Goal: Check status: Check status

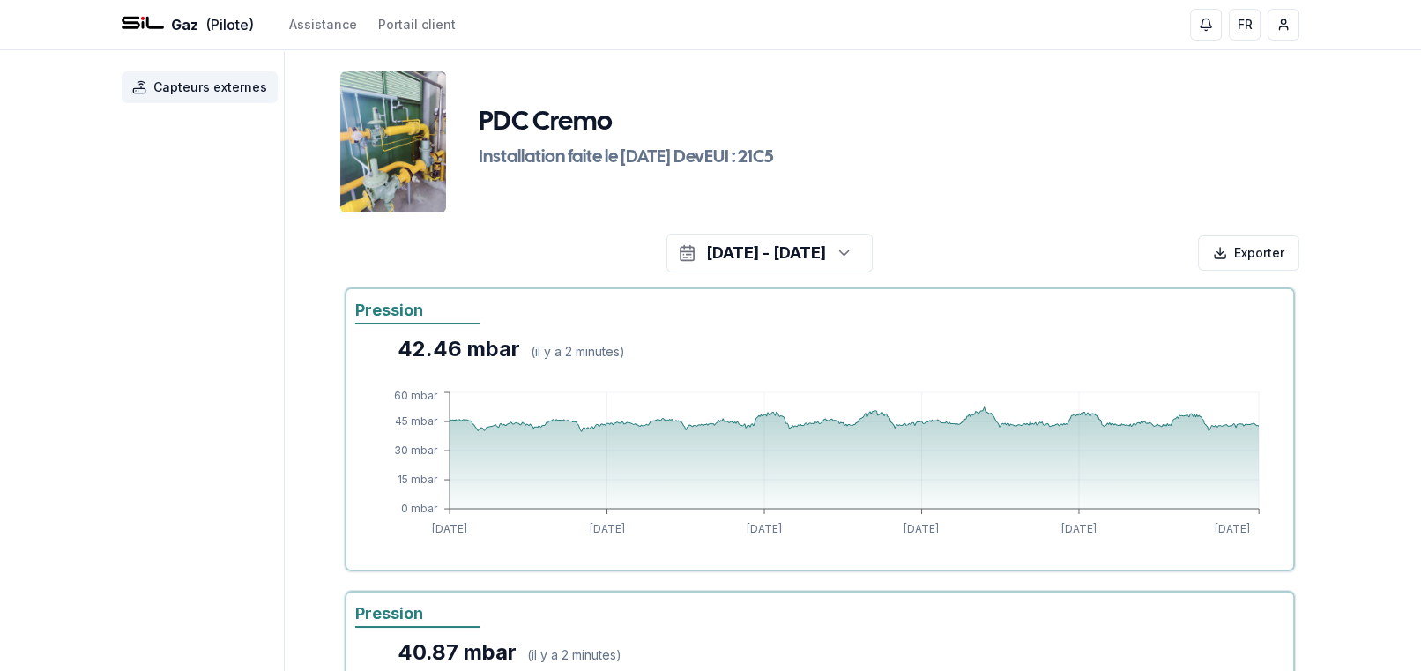
click at [873, 260] on button "[DATE] - [DATE]" at bounding box center [769, 253] width 206 height 39
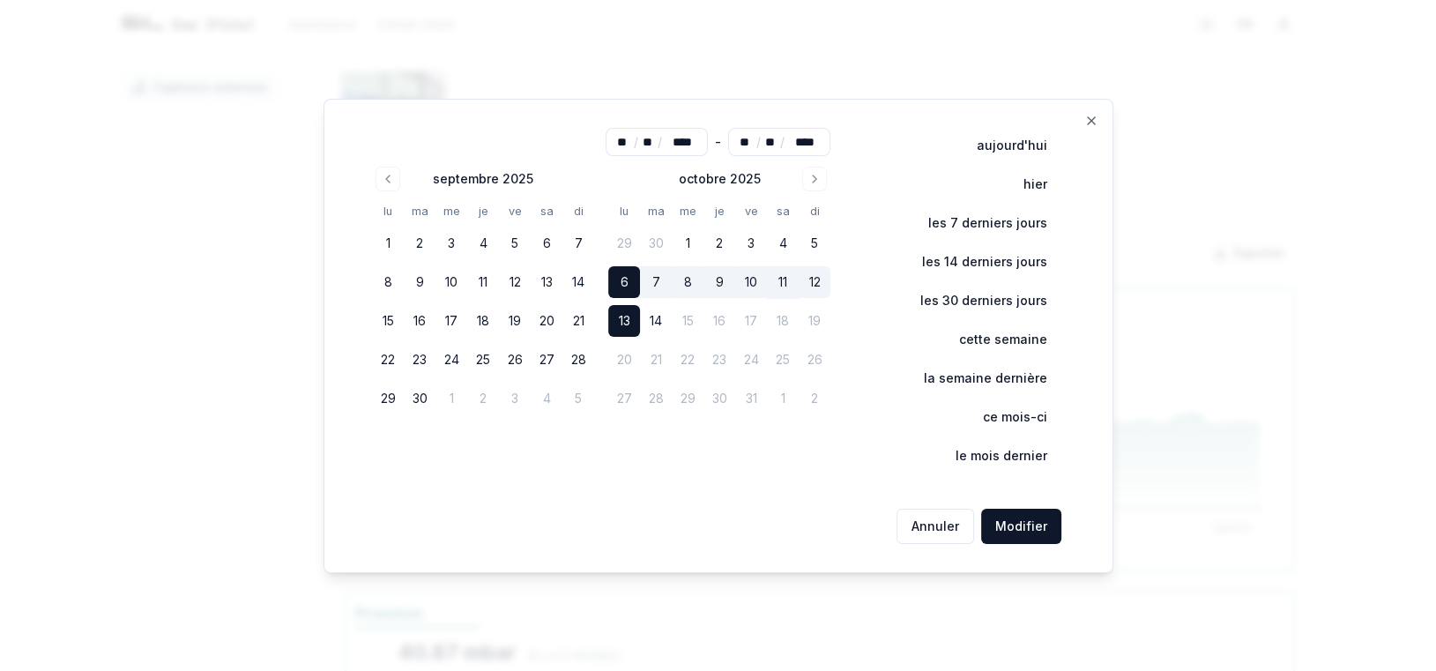
click at [784, 282] on button "11" at bounding box center [783, 282] width 32 height 32
type input "**"
click at [784, 282] on button "11" at bounding box center [783, 282] width 32 height 32
type input "**"
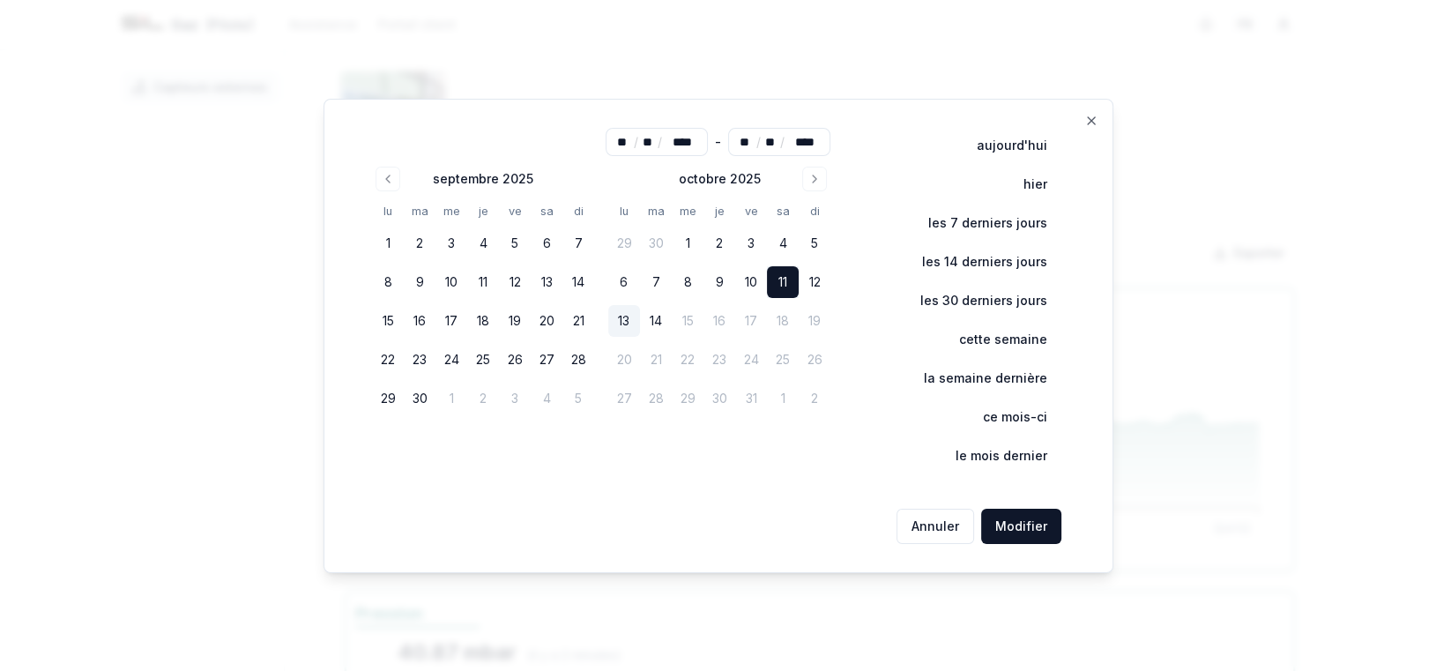
click at [629, 319] on button "13" at bounding box center [624, 321] width 32 height 32
click at [1003, 523] on button "Modifier" at bounding box center [1021, 526] width 80 height 35
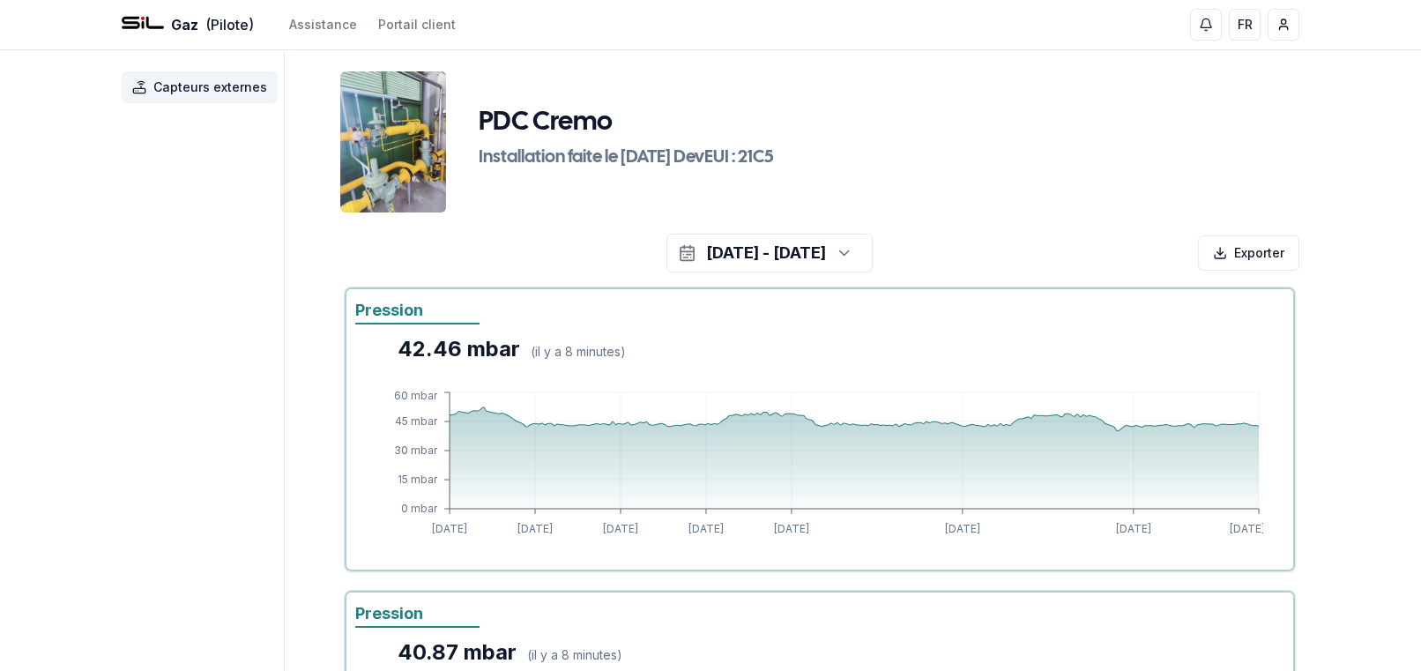
click at [231, 85] on span "Capteurs externes" at bounding box center [210, 87] width 114 height 18
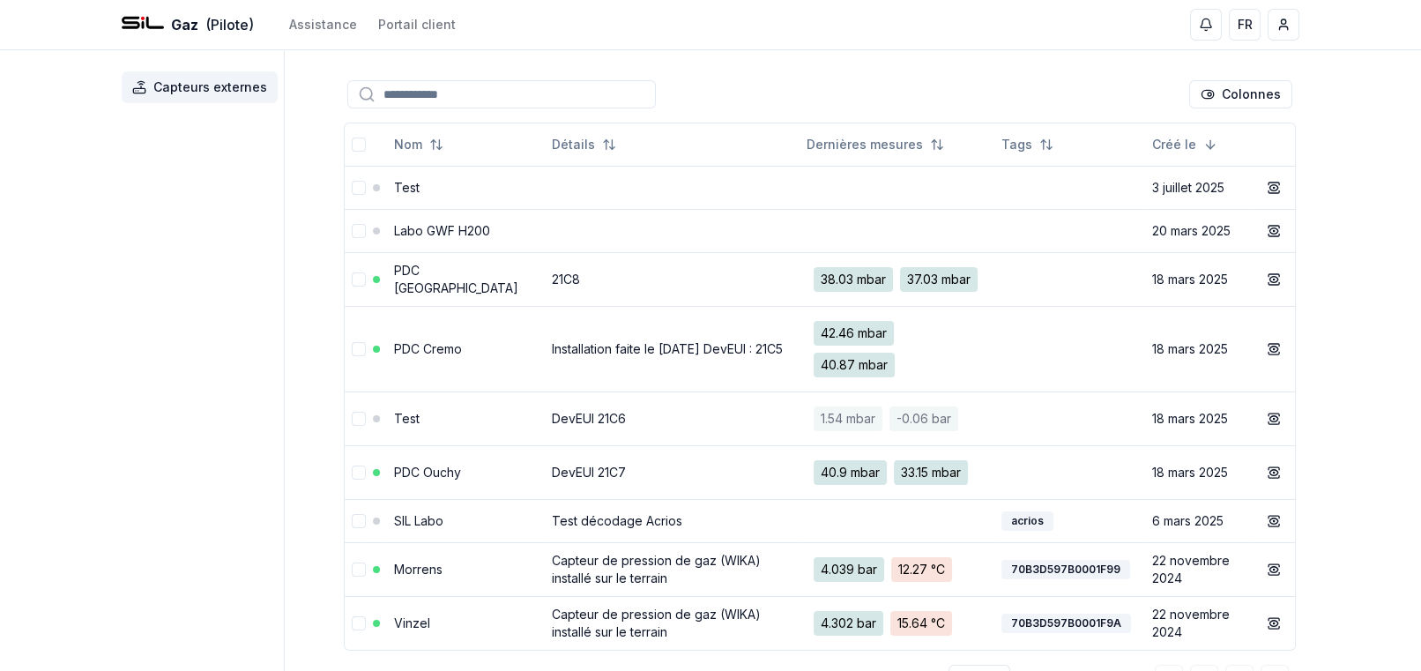
scroll to position [88, 0]
click at [442, 272] on link "PDC [GEOGRAPHIC_DATA]" at bounding box center [456, 277] width 124 height 33
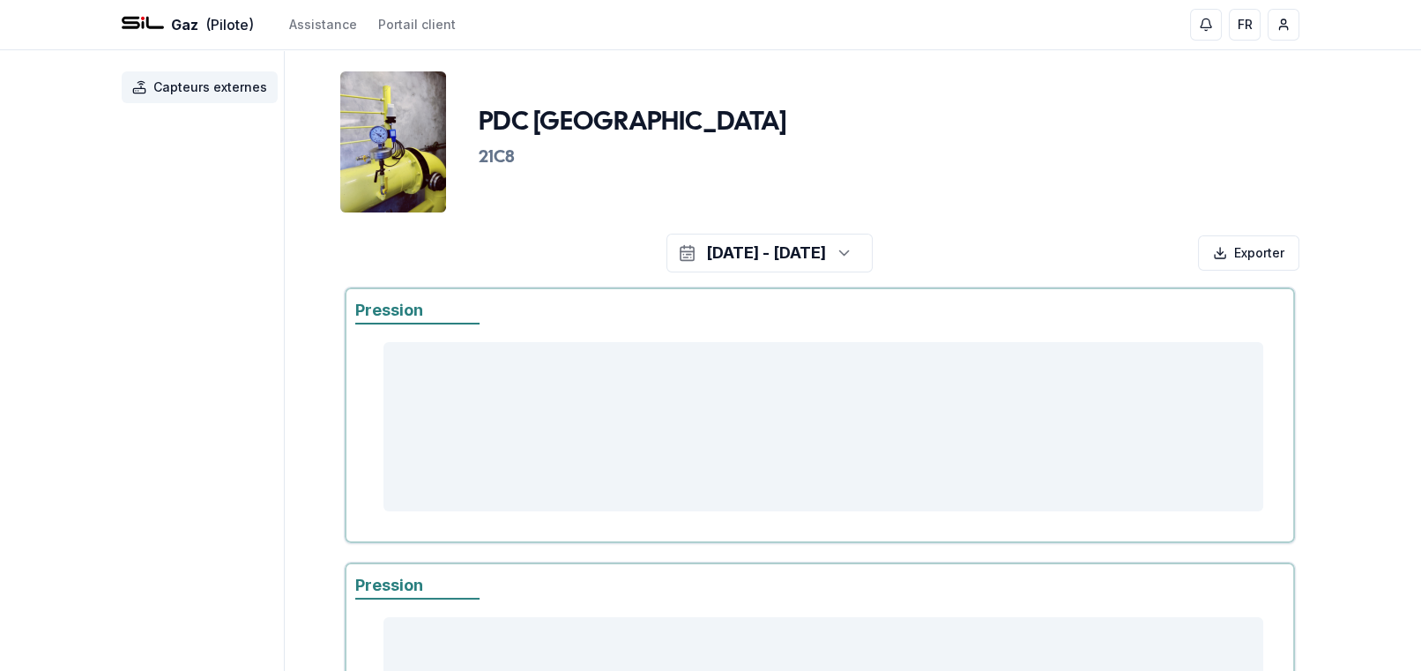
click at [442, 272] on div "[DATE] - [DATE] Exporter Pression DevEUI: 70B3D597B00021C8 Pression DevEUI: 70B…" at bounding box center [819, 535] width 959 height 603
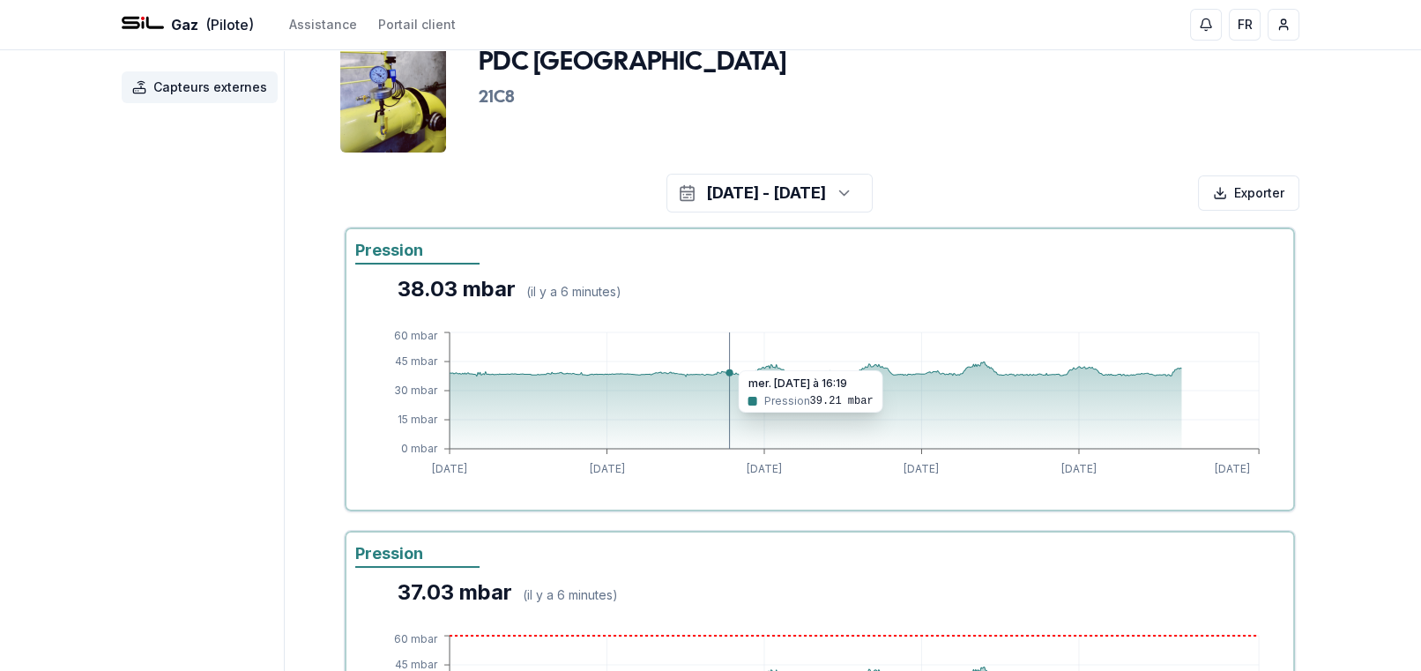
scroll to position [88, 0]
